Goal: Transaction & Acquisition: Purchase product/service

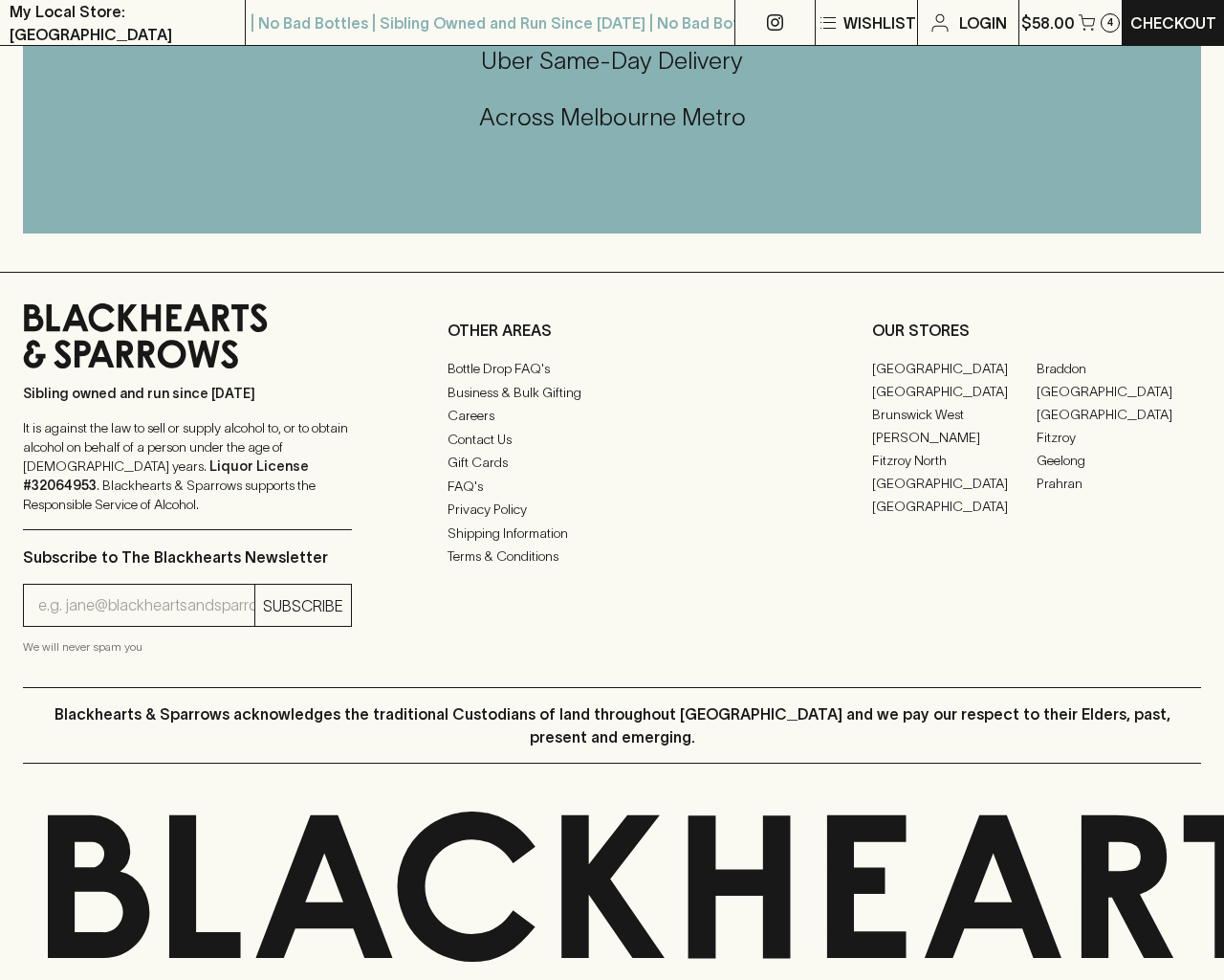
scroll to position [1120, 0]
type input "[EMAIL_ADDRESS]"
type input "1"
type input "e"
type input "Elderton E - Series"
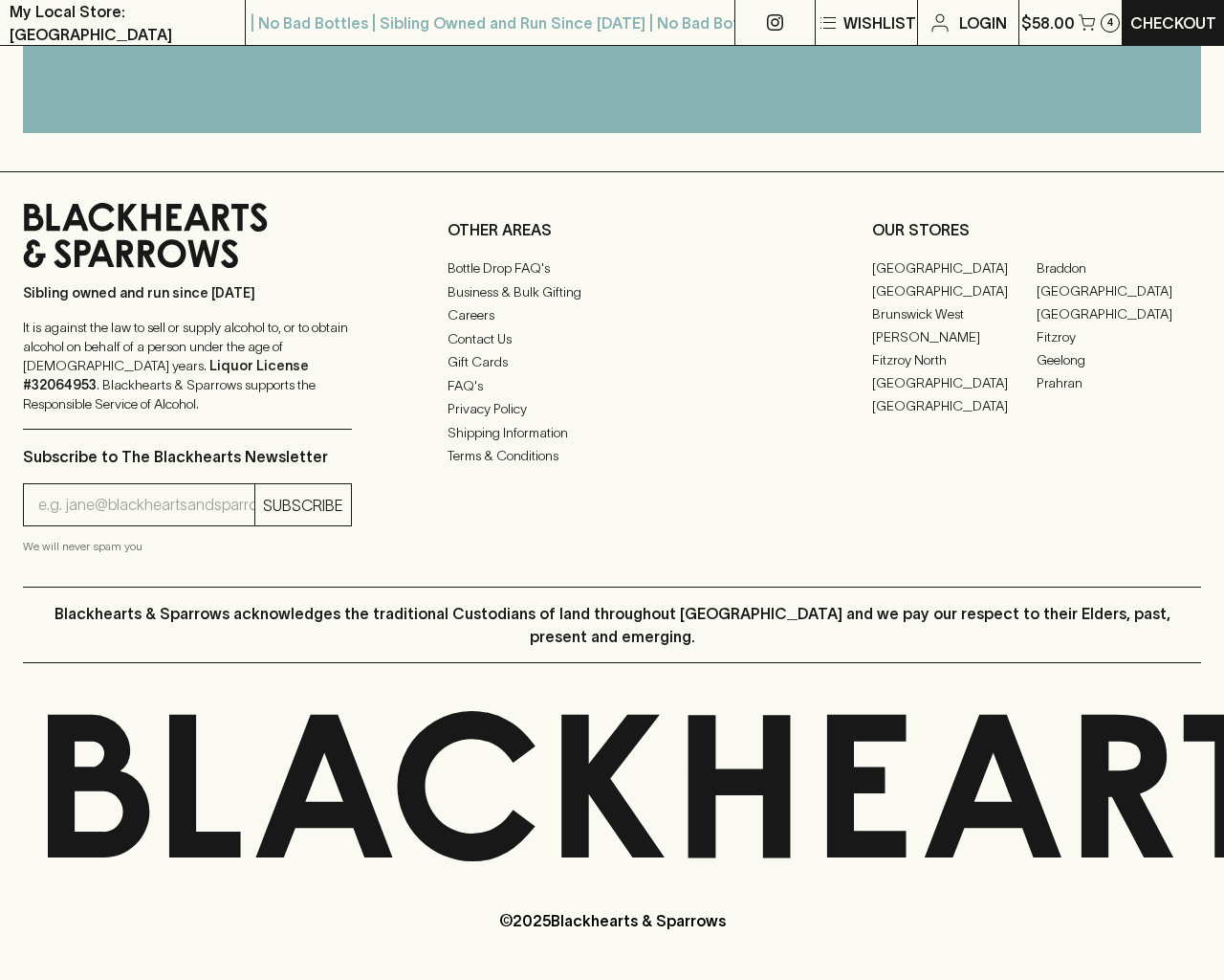
scroll to position [454, 0]
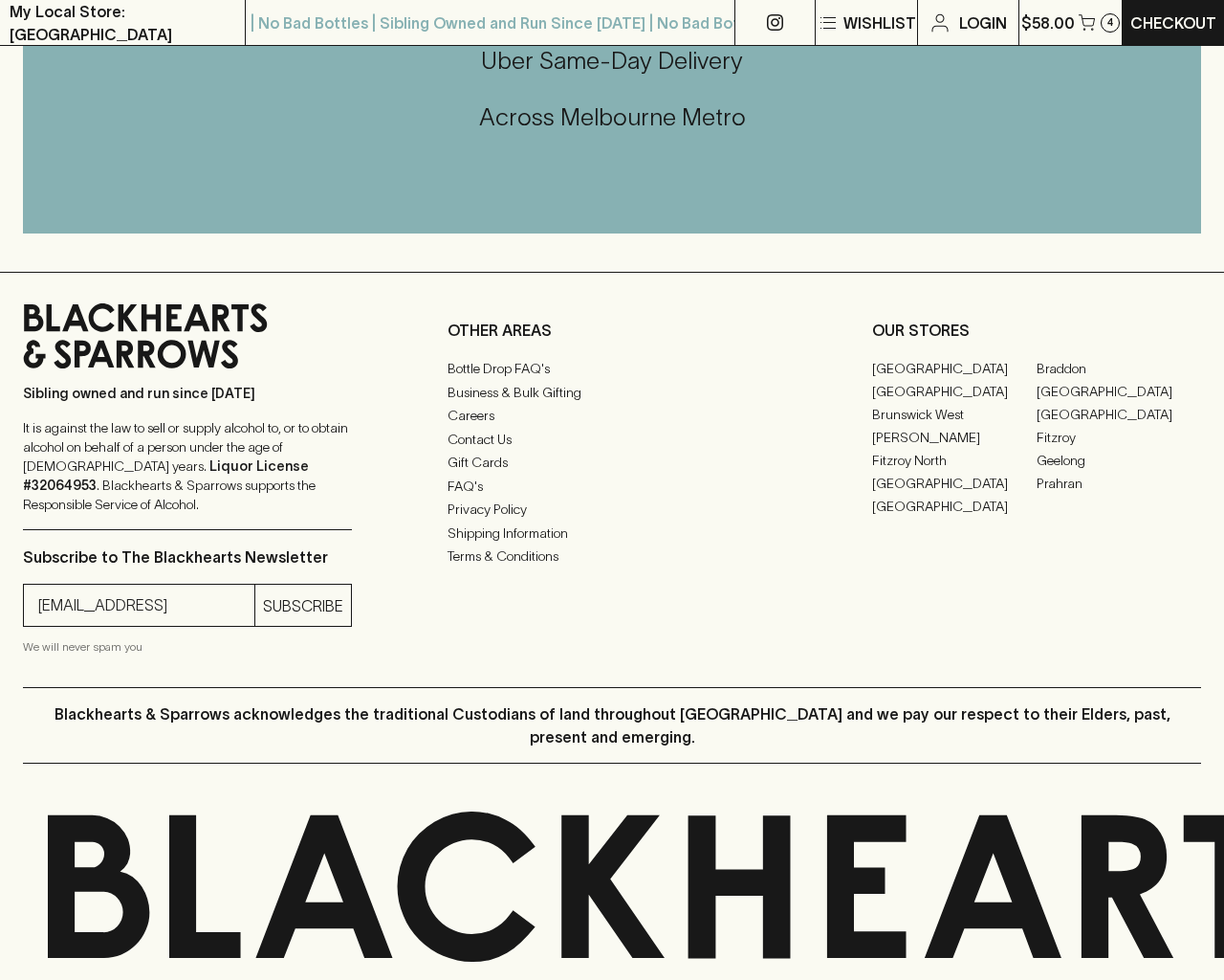
type input "[EMAIL_ADDRESS]"
type input "e"
type input "Elderton E Series Chardonnay 2023"
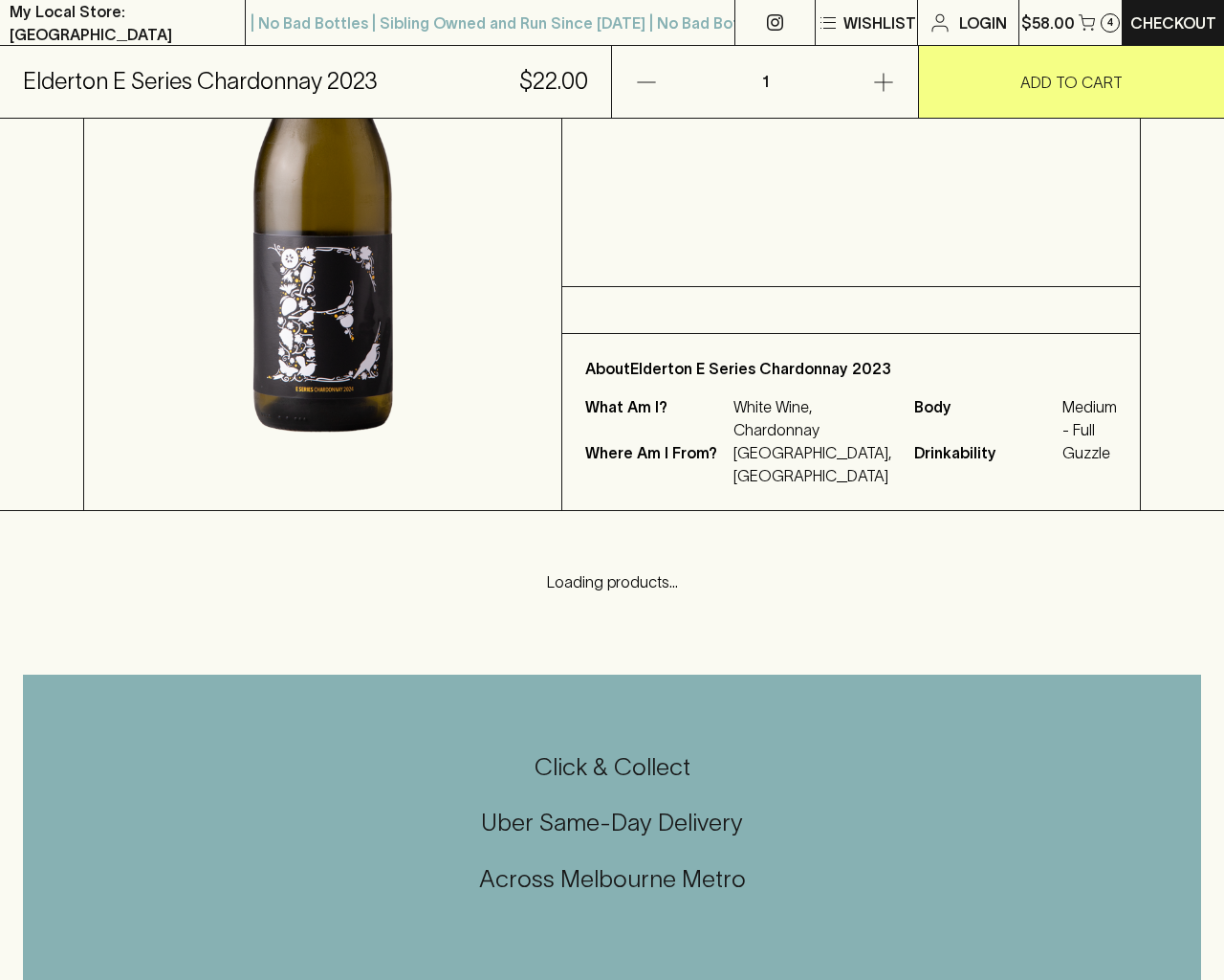
scroll to position [1154, 0]
